Goal: Information Seeking & Learning: Check status

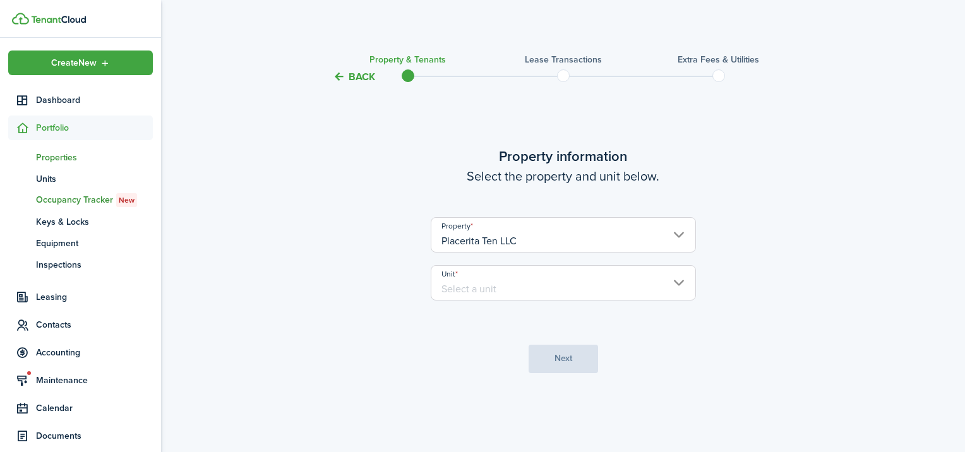
click at [62, 158] on span "Properties" at bounding box center [94, 157] width 117 height 13
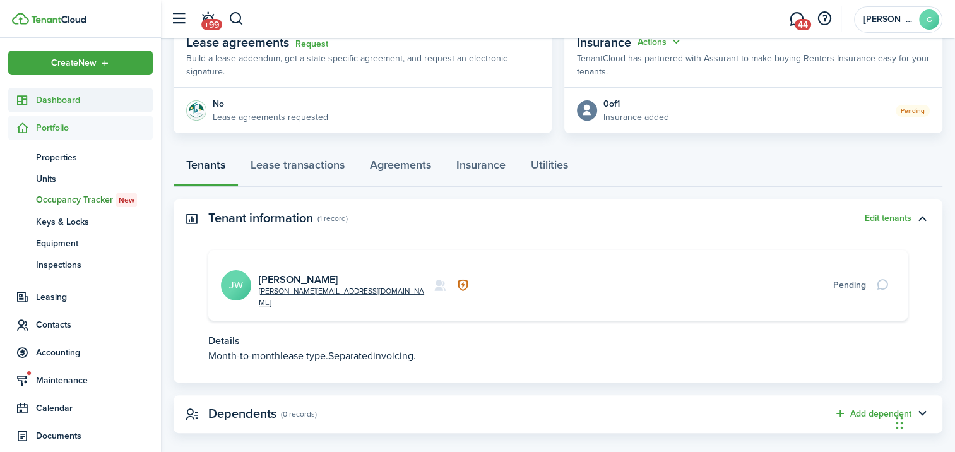
click at [48, 98] on span "Dashboard" at bounding box center [94, 99] width 117 height 13
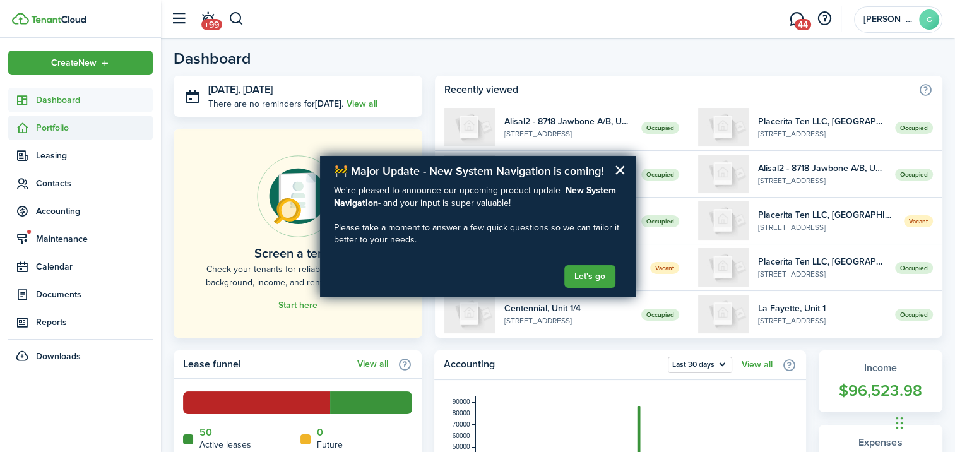
click at [65, 124] on span "Portfolio" at bounding box center [94, 127] width 117 height 13
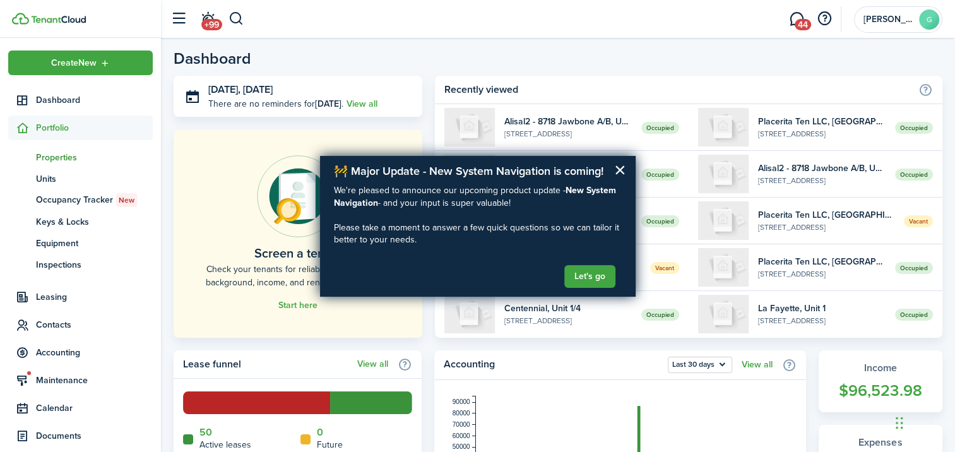
click at [67, 160] on span "Properties" at bounding box center [94, 157] width 117 height 13
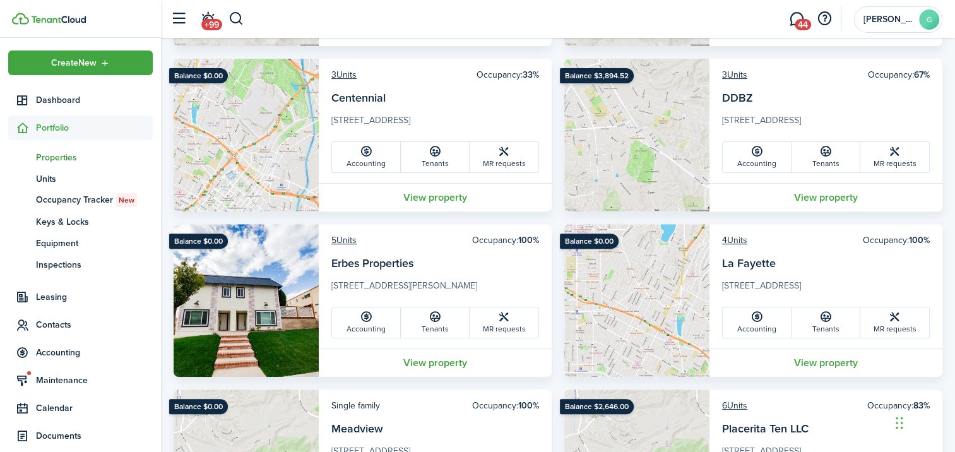
scroll to position [429, 0]
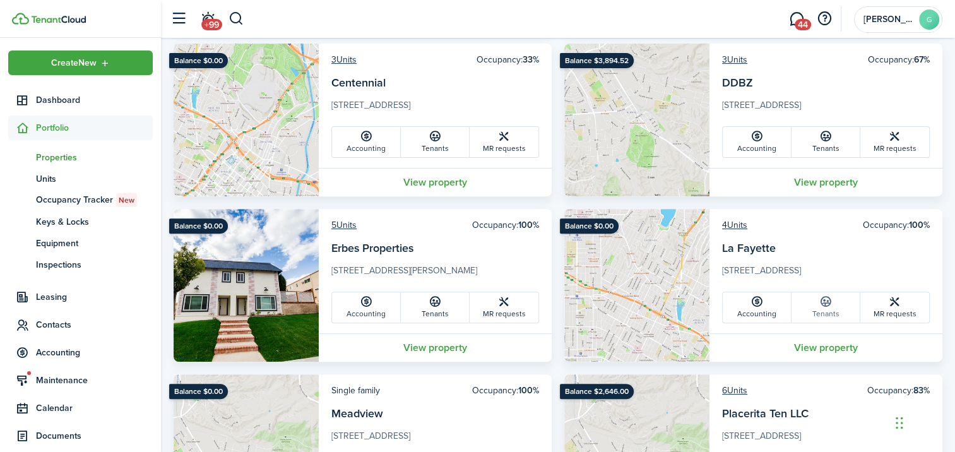
click at [828, 301] on icon at bounding box center [826, 301] width 13 height 13
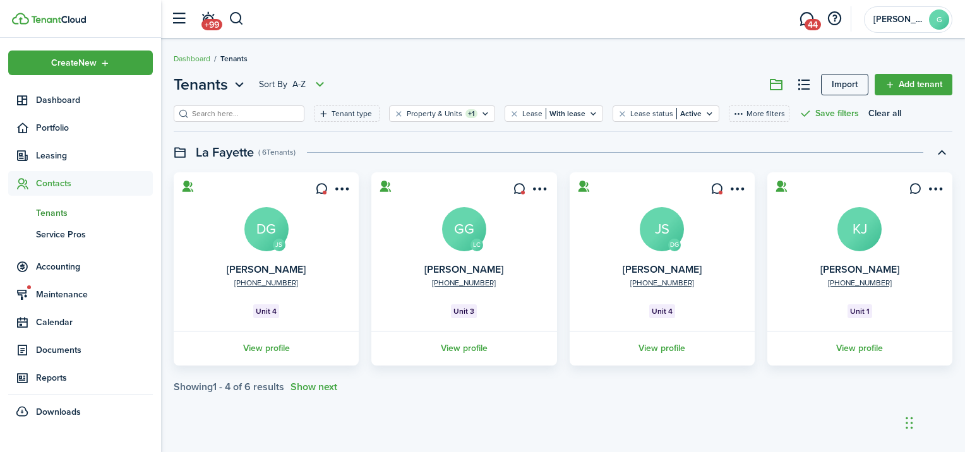
click at [867, 235] on avatar-text "KJ" at bounding box center [859, 229] width 44 height 44
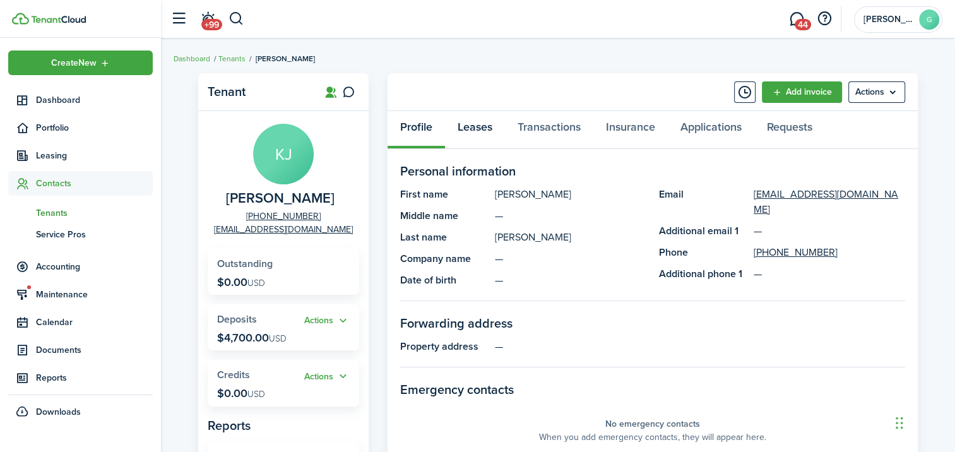
click at [476, 122] on link "Leases" at bounding box center [475, 130] width 60 height 38
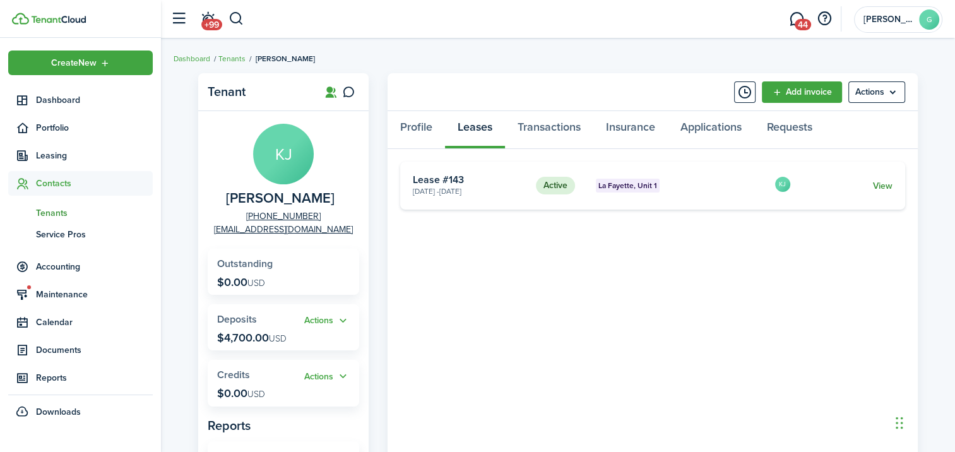
click at [879, 182] on link "View" at bounding box center [883, 185] width 20 height 13
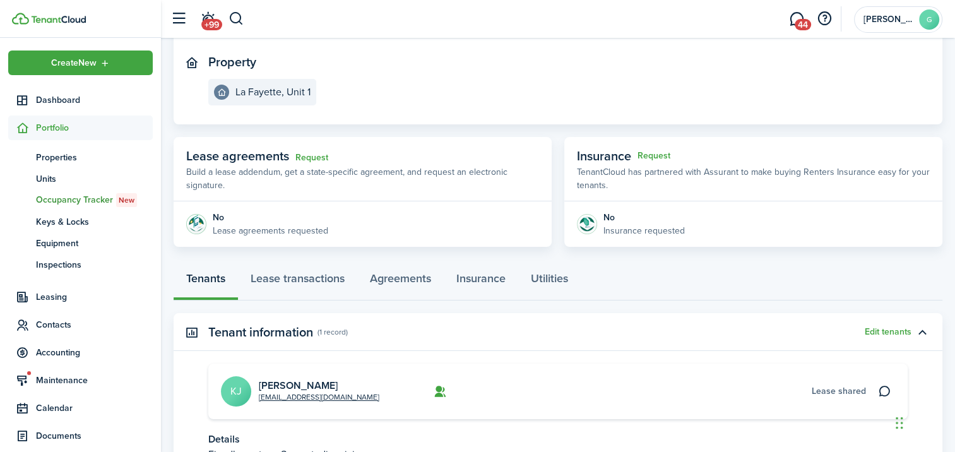
scroll to position [242, 0]
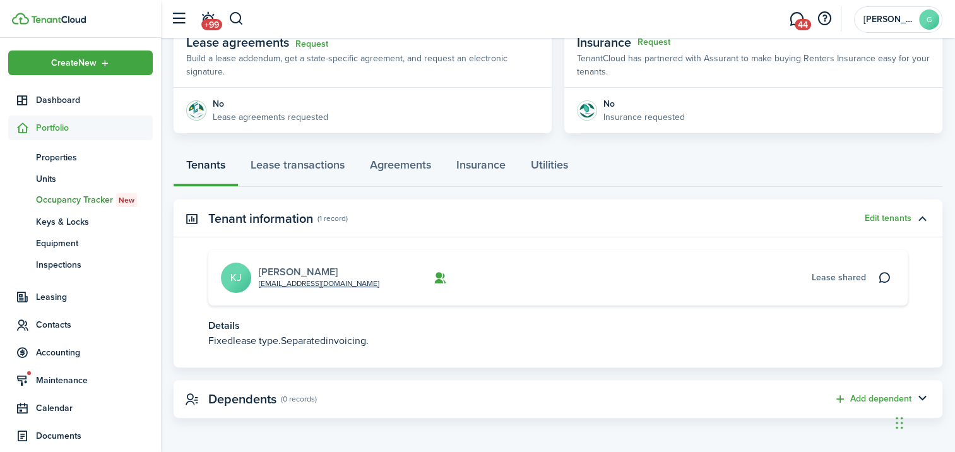
click at [292, 270] on link "[PERSON_NAME]" at bounding box center [298, 272] width 79 height 15
